Goal: Task Accomplishment & Management: Manage account settings

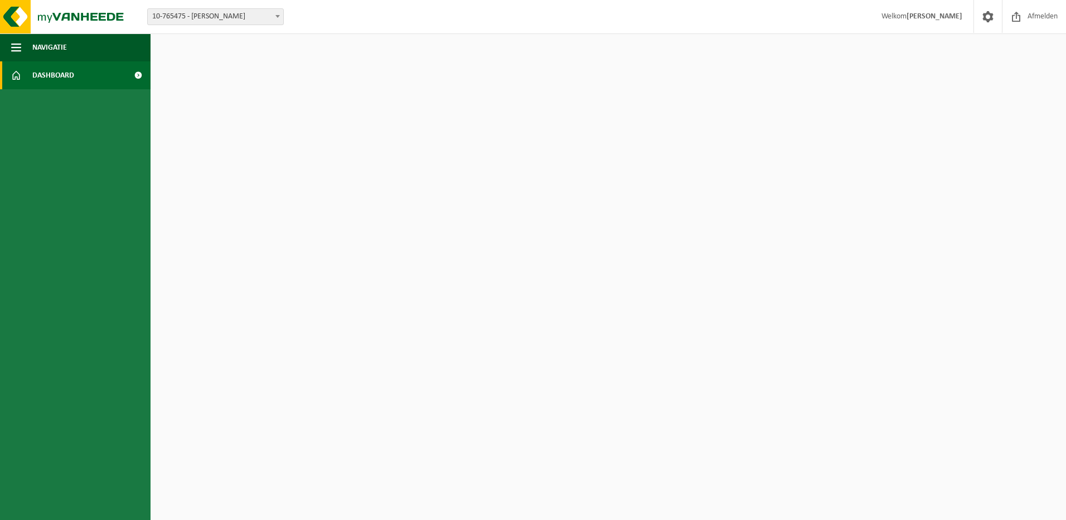
click at [32, 76] on span "Dashboard" at bounding box center [53, 75] width 42 height 28
click at [19, 78] on span at bounding box center [16, 75] width 10 height 28
click at [17, 46] on span "button" at bounding box center [16, 47] width 10 height 28
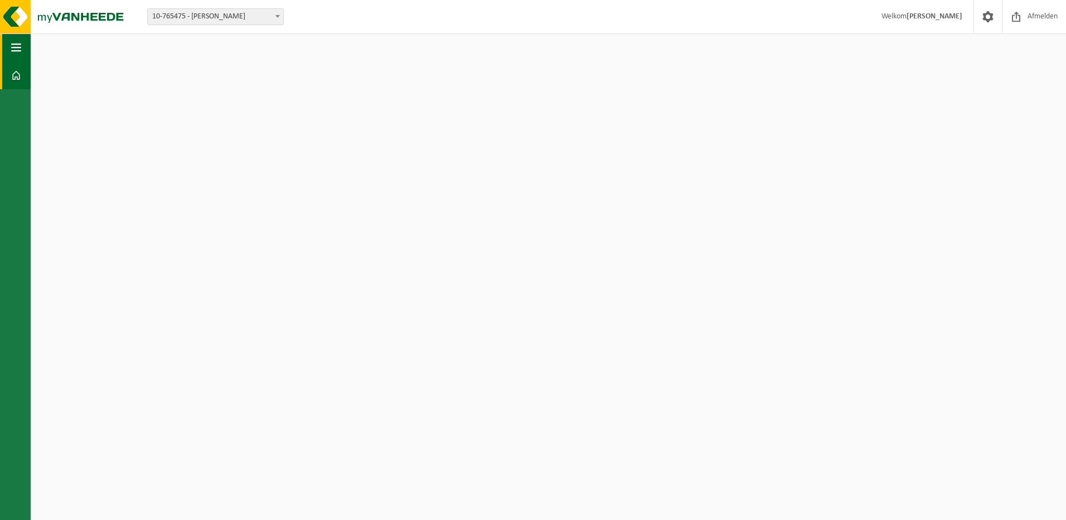
click at [17, 41] on span "button" at bounding box center [16, 47] width 10 height 28
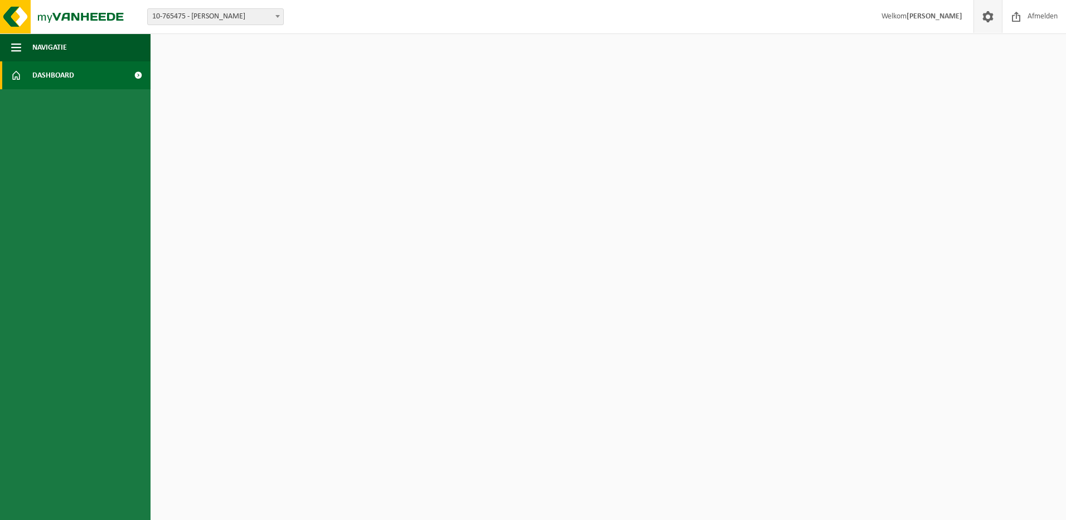
click at [978, 18] on link at bounding box center [988, 16] width 28 height 33
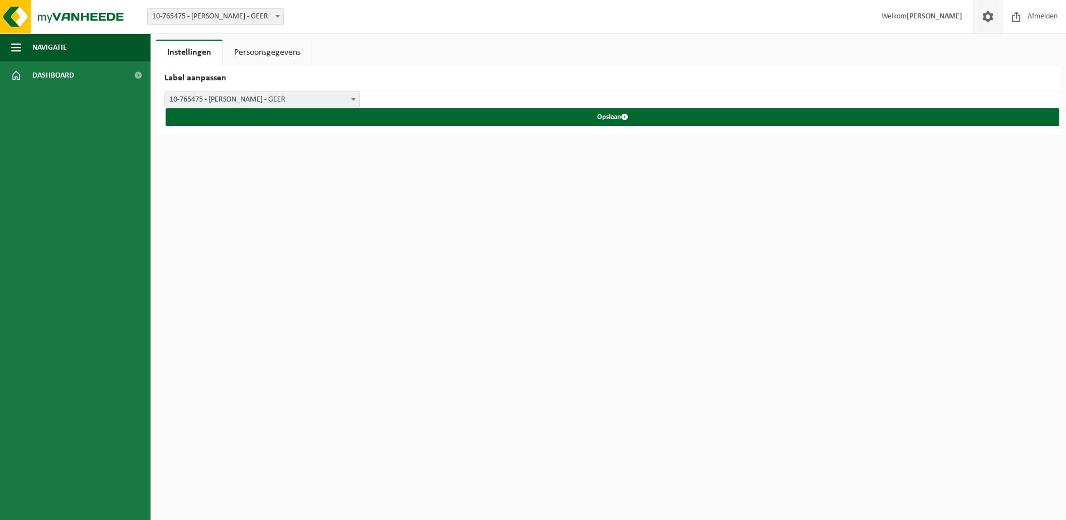
click at [297, 60] on link "Persoonsgegevens" at bounding box center [267, 53] width 89 height 26
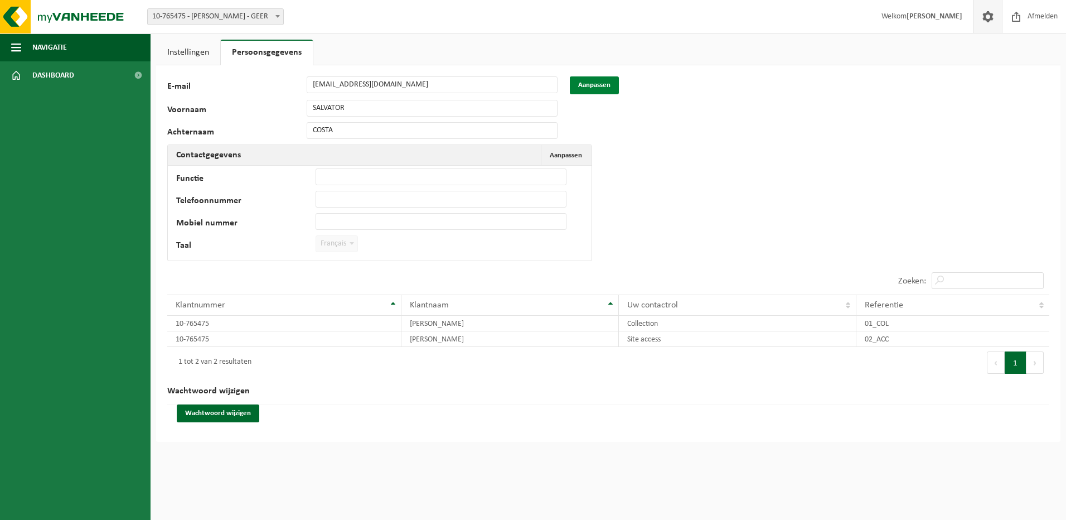
click at [600, 86] on button "Aanpassen" at bounding box center [594, 85] width 49 height 18
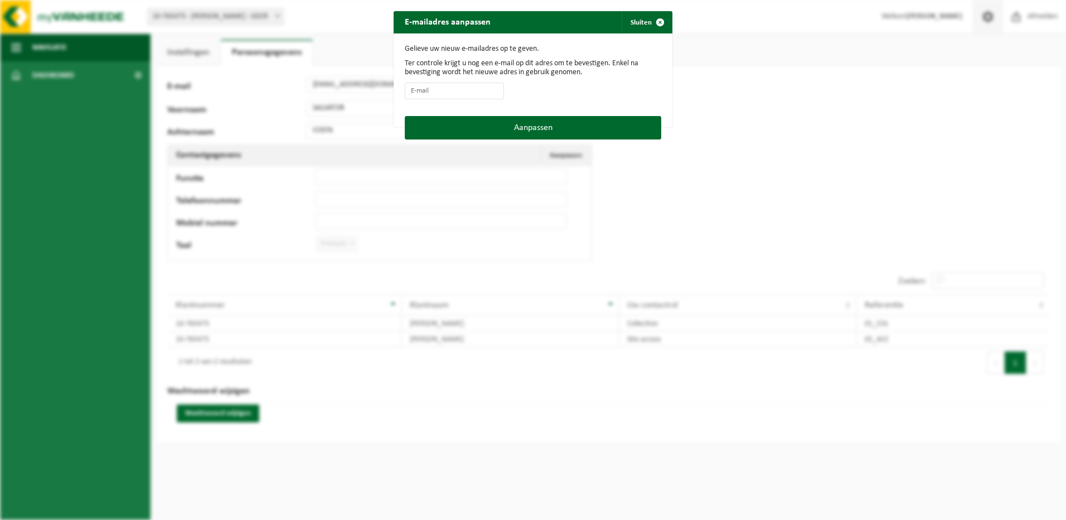
click at [735, 98] on div "E-mailadres aanpassen Sluiten Gelieve uw nieuw e-mailadres op te geven. Ter con…" at bounding box center [533, 260] width 1066 height 520
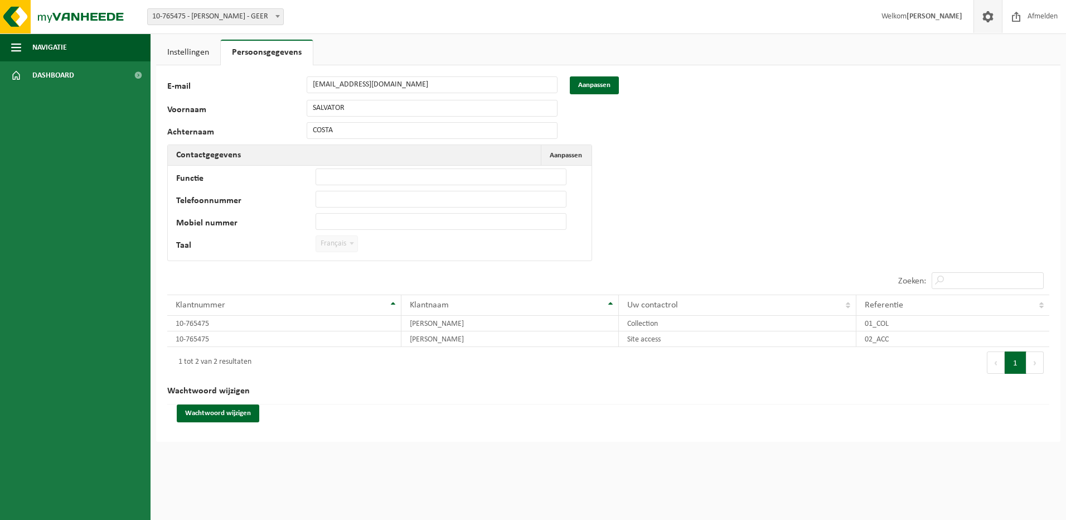
click at [564, 166] on td "Functie Telefoonnummer Mobiel nummer Taal Nederlands '; Français '; English '; …" at bounding box center [380, 213] width 424 height 95
click at [565, 157] on span "Aanpassen" at bounding box center [566, 155] width 32 height 7
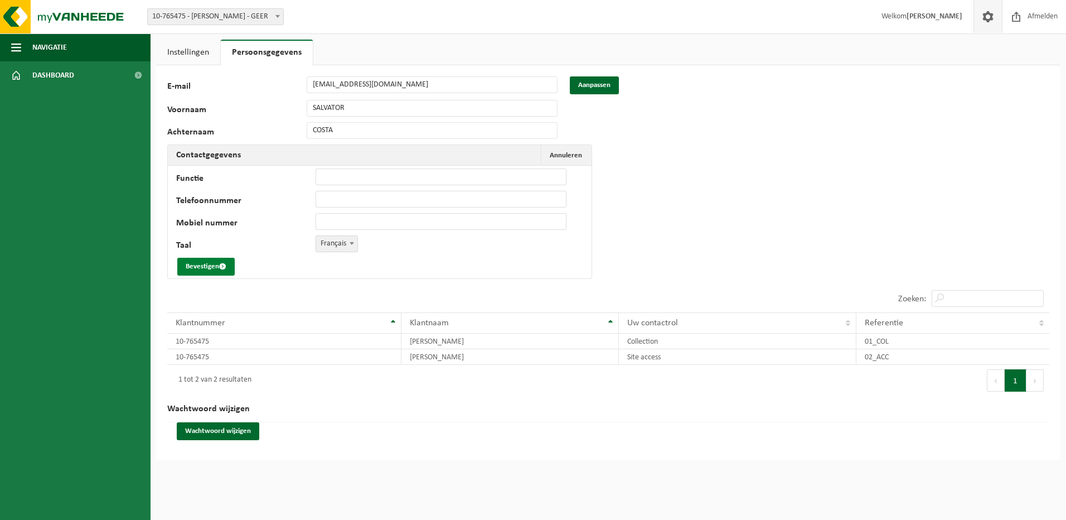
click at [200, 269] on button "Bevestigen" at bounding box center [205, 267] width 57 height 18
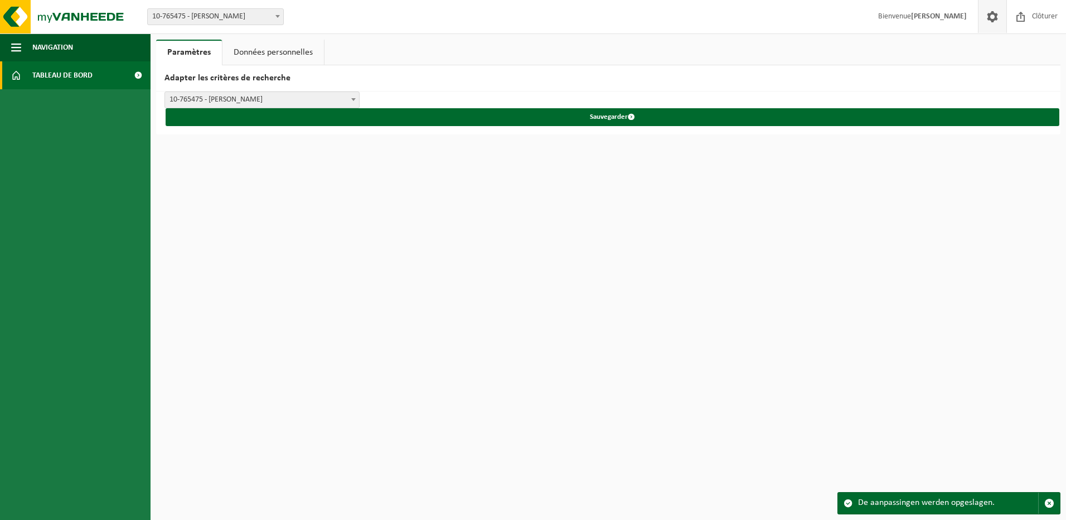
click at [136, 76] on span at bounding box center [137, 75] width 25 height 28
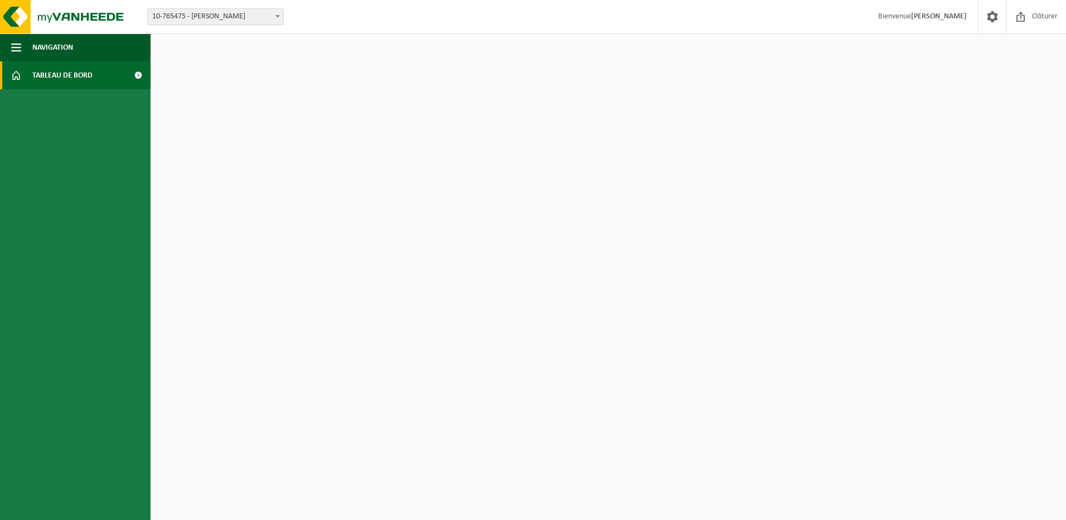
click at [136, 76] on span at bounding box center [137, 75] width 25 height 28
click at [11, 50] on span "button" at bounding box center [16, 47] width 10 height 28
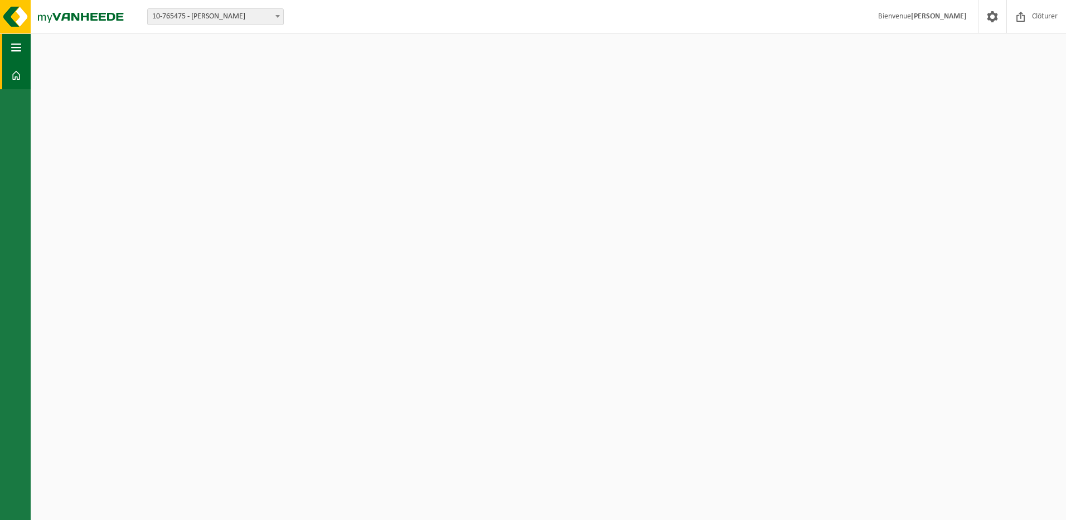
click at [11, 50] on span "button" at bounding box center [16, 47] width 10 height 28
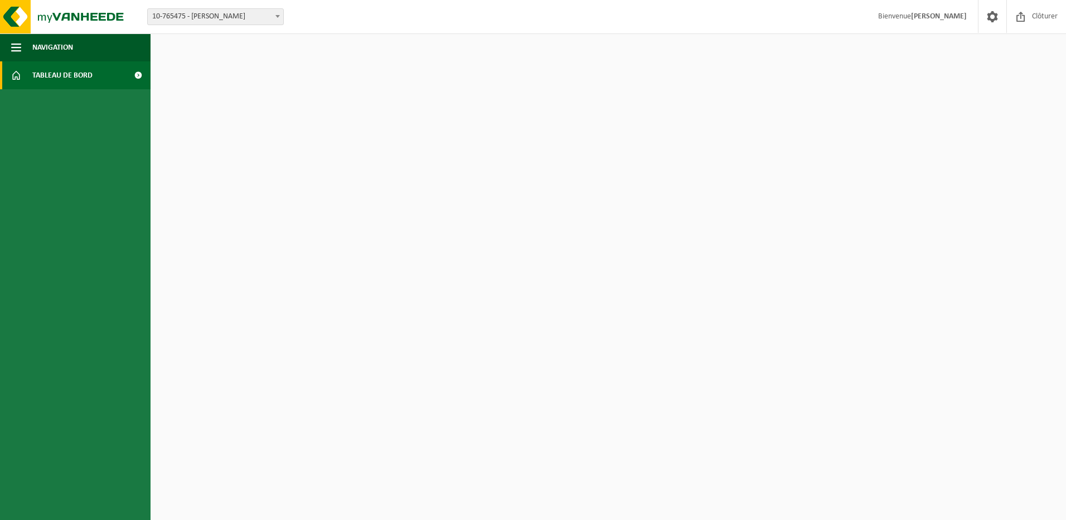
click at [17, 75] on span at bounding box center [16, 75] width 10 height 28
click at [12, 17] on img at bounding box center [67, 16] width 134 height 33
click at [276, 18] on span at bounding box center [277, 16] width 11 height 15
click at [23, 49] on button "Navigation" at bounding box center [75, 47] width 151 height 28
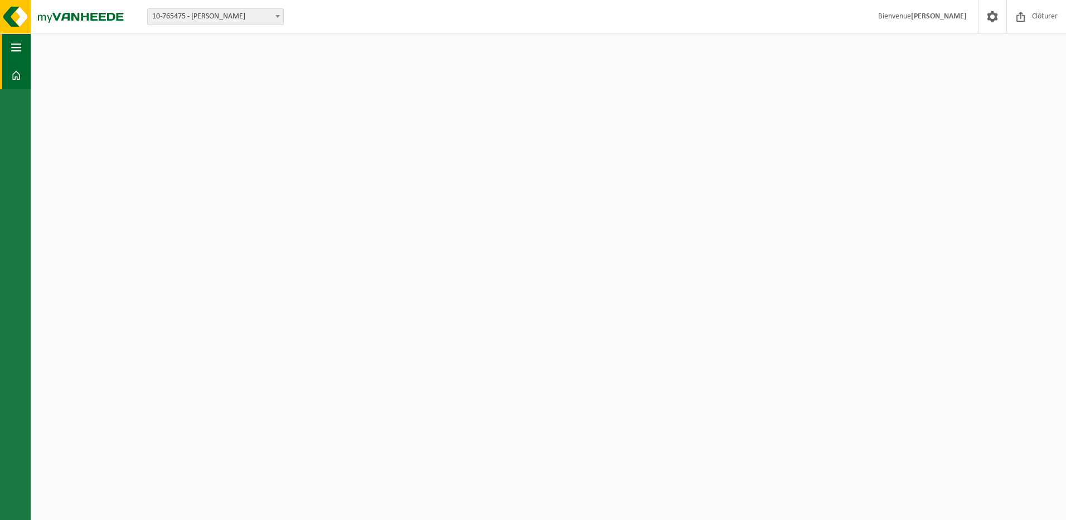
click at [23, 49] on button "Navigation" at bounding box center [15, 47] width 31 height 28
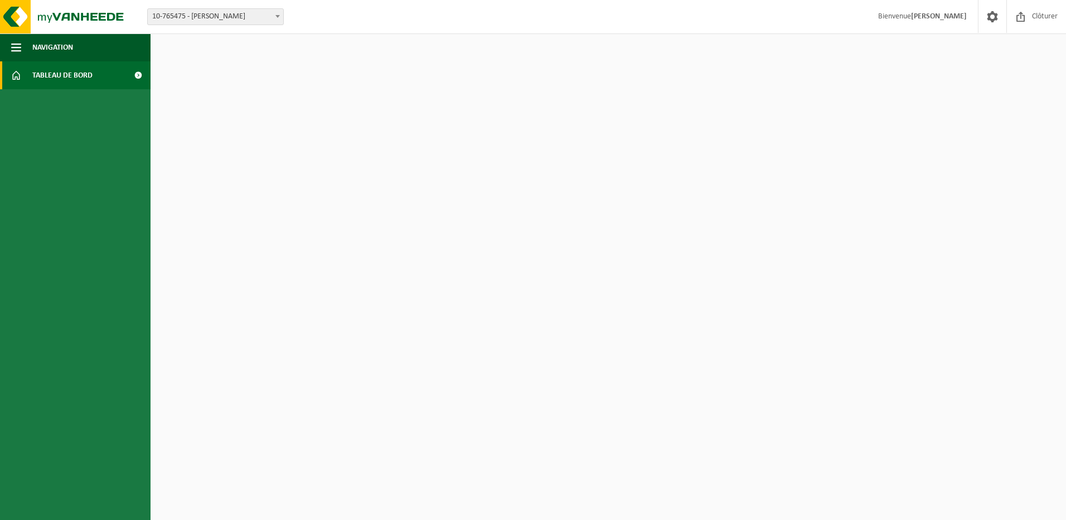
click at [137, 75] on span at bounding box center [137, 75] width 25 height 28
click at [1014, 19] on span at bounding box center [1021, 16] width 17 height 33
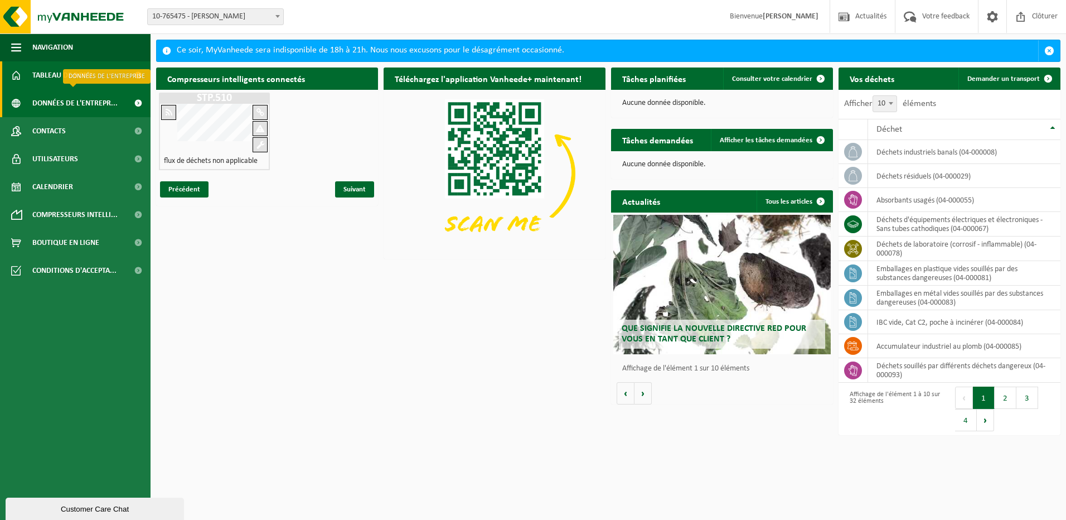
click at [79, 102] on span "Données de l'entrepr..." at bounding box center [74, 103] width 85 height 28
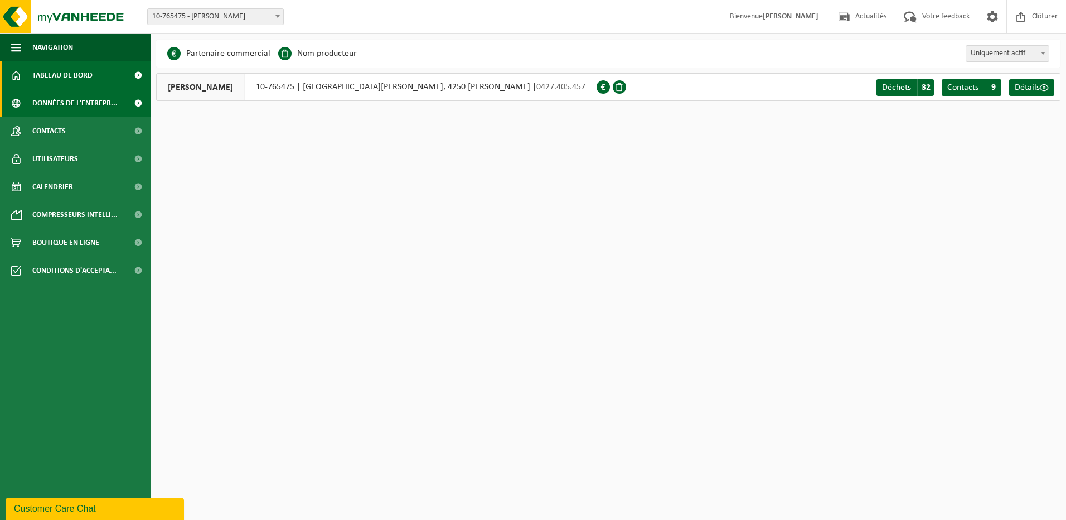
click at [69, 78] on span "Tableau de bord" at bounding box center [62, 75] width 60 height 28
